Goal: Transaction & Acquisition: Purchase product/service

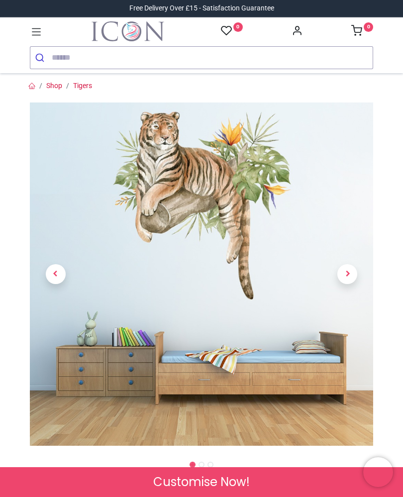
click at [348, 277] on span "Next" at bounding box center [347, 274] width 20 height 20
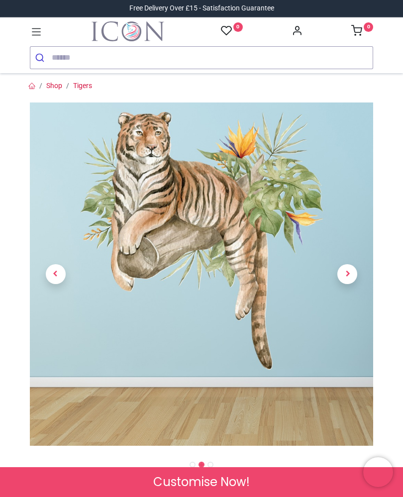
click at [347, 277] on span "Next" at bounding box center [347, 274] width 20 height 20
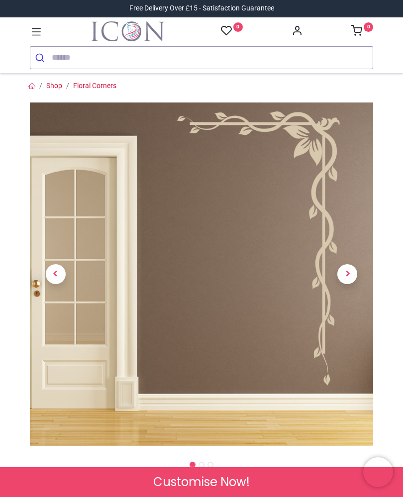
click at [349, 274] on span "Next" at bounding box center [347, 274] width 20 height 20
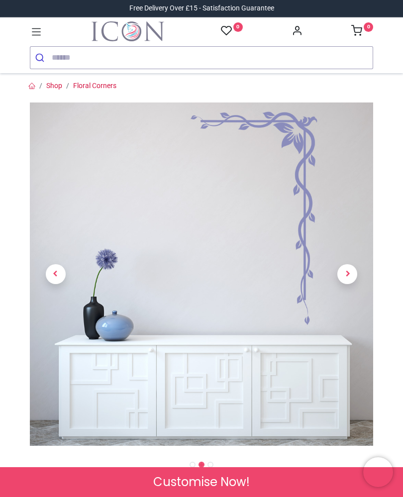
click at [352, 277] on span "Next" at bounding box center [347, 274] width 20 height 20
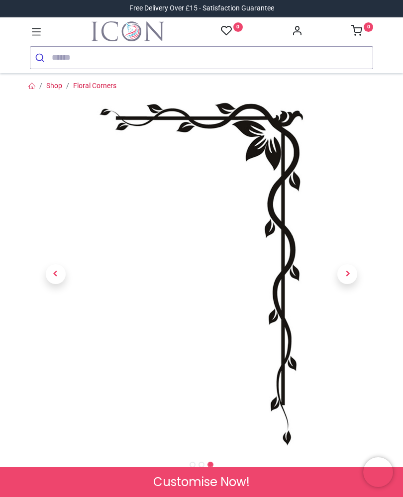
click at [356, 275] on span "Next" at bounding box center [347, 274] width 20 height 20
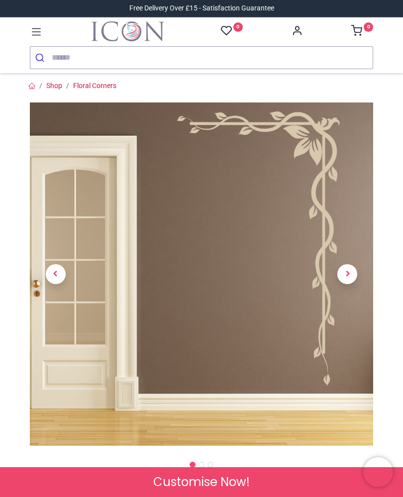
click at [352, 275] on span "Next" at bounding box center [347, 274] width 20 height 20
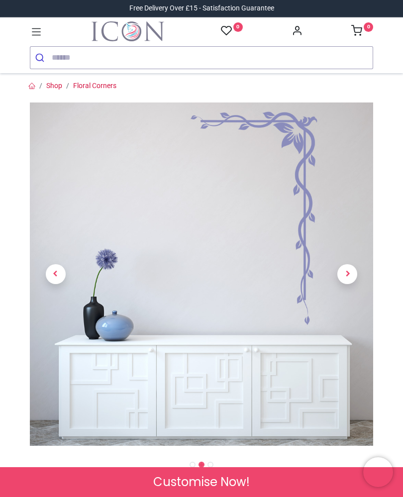
click at [353, 276] on span "Next" at bounding box center [347, 274] width 20 height 20
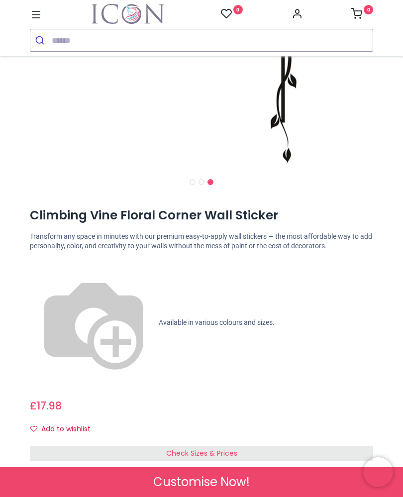
scroll to position [265, 0]
click at [234, 449] on span "Check Sizes & Prices" at bounding box center [201, 454] width 71 height 10
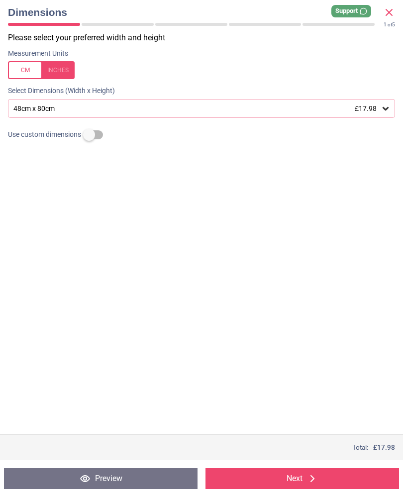
click at [63, 71] on div at bounding box center [41, 70] width 67 height 18
click at [387, 108] on icon at bounding box center [385, 108] width 6 height 3
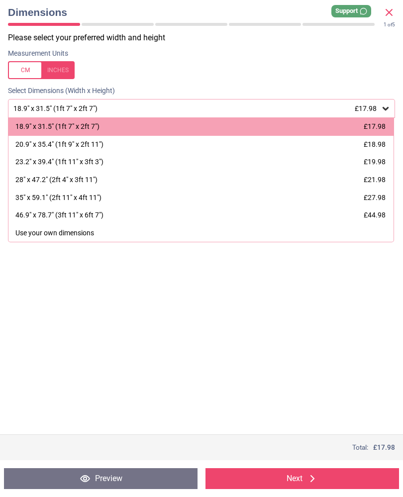
click at [296, 478] on button "Next" at bounding box center [301, 478] width 193 height 21
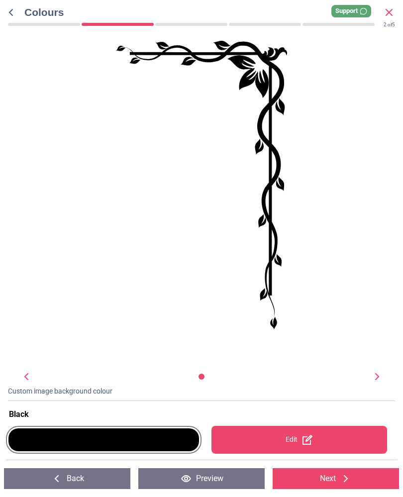
click at [30, 379] on icon at bounding box center [26, 376] width 12 height 12
click at [379, 380] on icon at bounding box center [377, 376] width 12 height 12
click at [382, 382] on icon at bounding box center [377, 376] width 12 height 12
click at [201, 381] on div at bounding box center [201, 376] width 10 height 10
click at [28, 389] on div "Custom image background colour" at bounding box center [201, 391] width 403 height 10
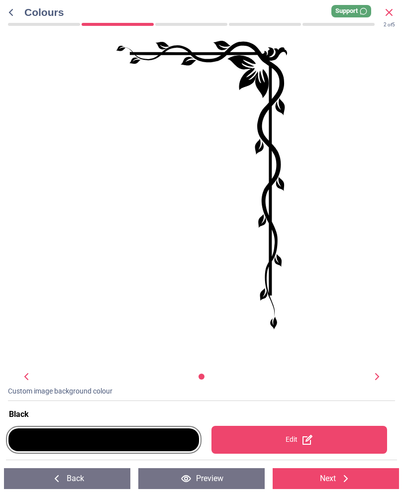
click at [14, 15] on icon at bounding box center [11, 12] width 12 height 12
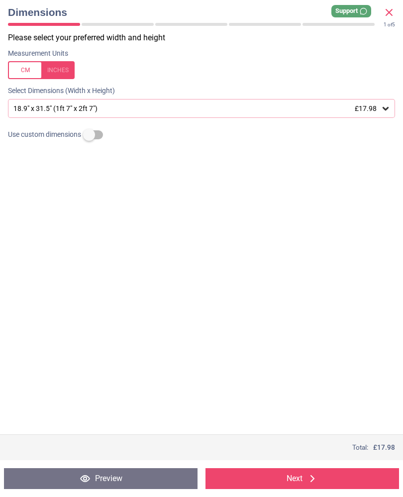
click at [321, 485] on button "Next" at bounding box center [301, 478] width 193 height 21
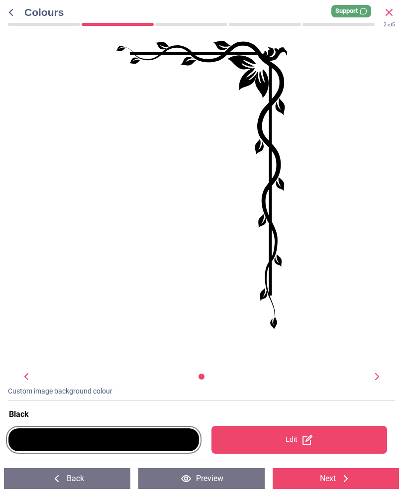
click at [13, 14] on icon at bounding box center [11, 12] width 12 height 12
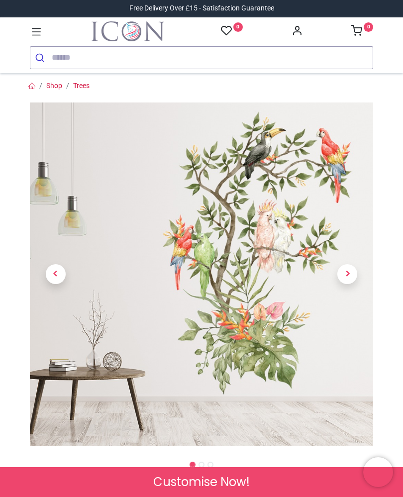
click at [350, 273] on span "Next" at bounding box center [347, 274] width 20 height 20
